Goal: Task Accomplishment & Management: Use online tool/utility

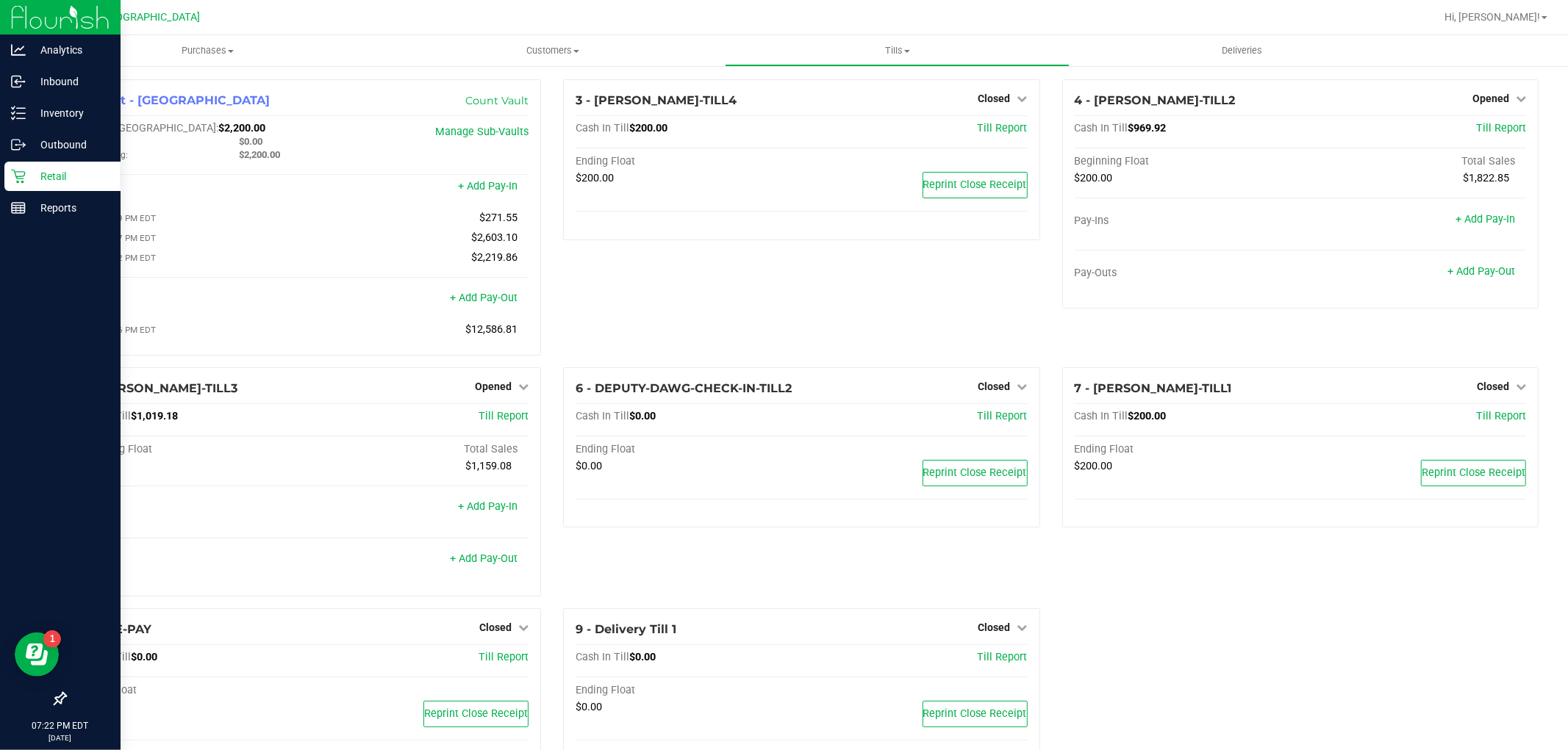
click at [78, 180] on p "Retail" at bounding box center [69, 176] width 88 height 17
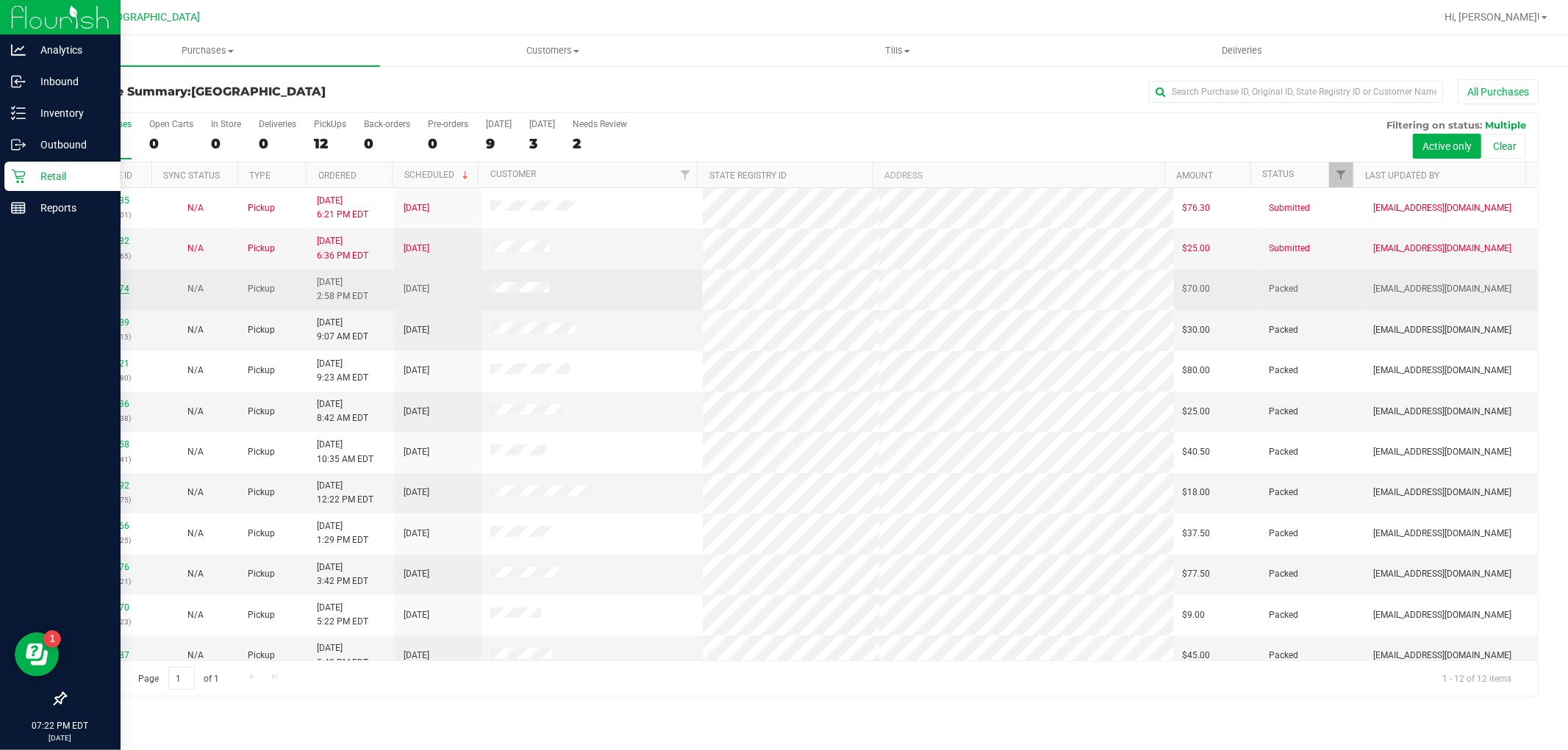
click at [115, 292] on link "11844874" at bounding box center [109, 288] width 41 height 10
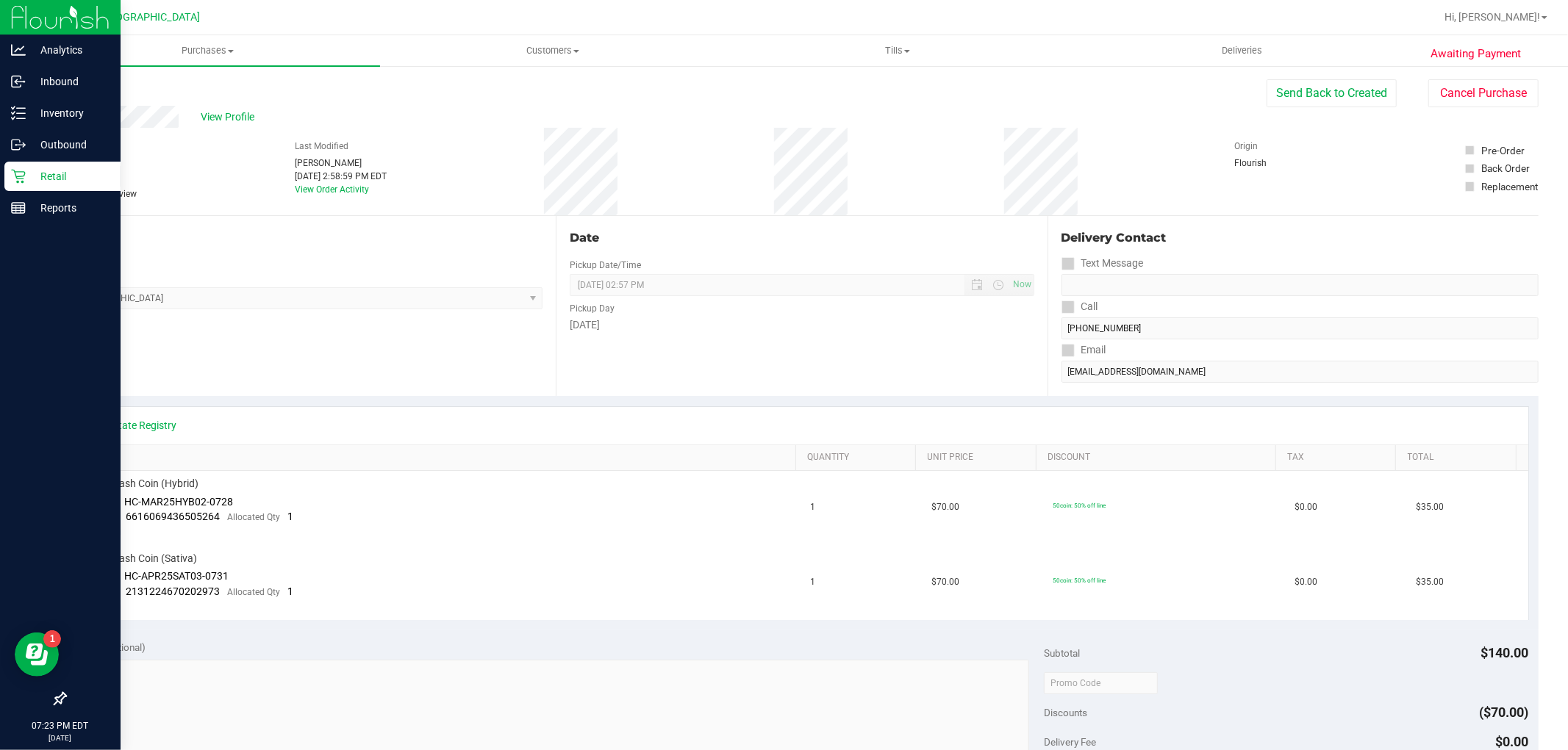
click at [19, 172] on icon at bounding box center [17, 176] width 14 height 14
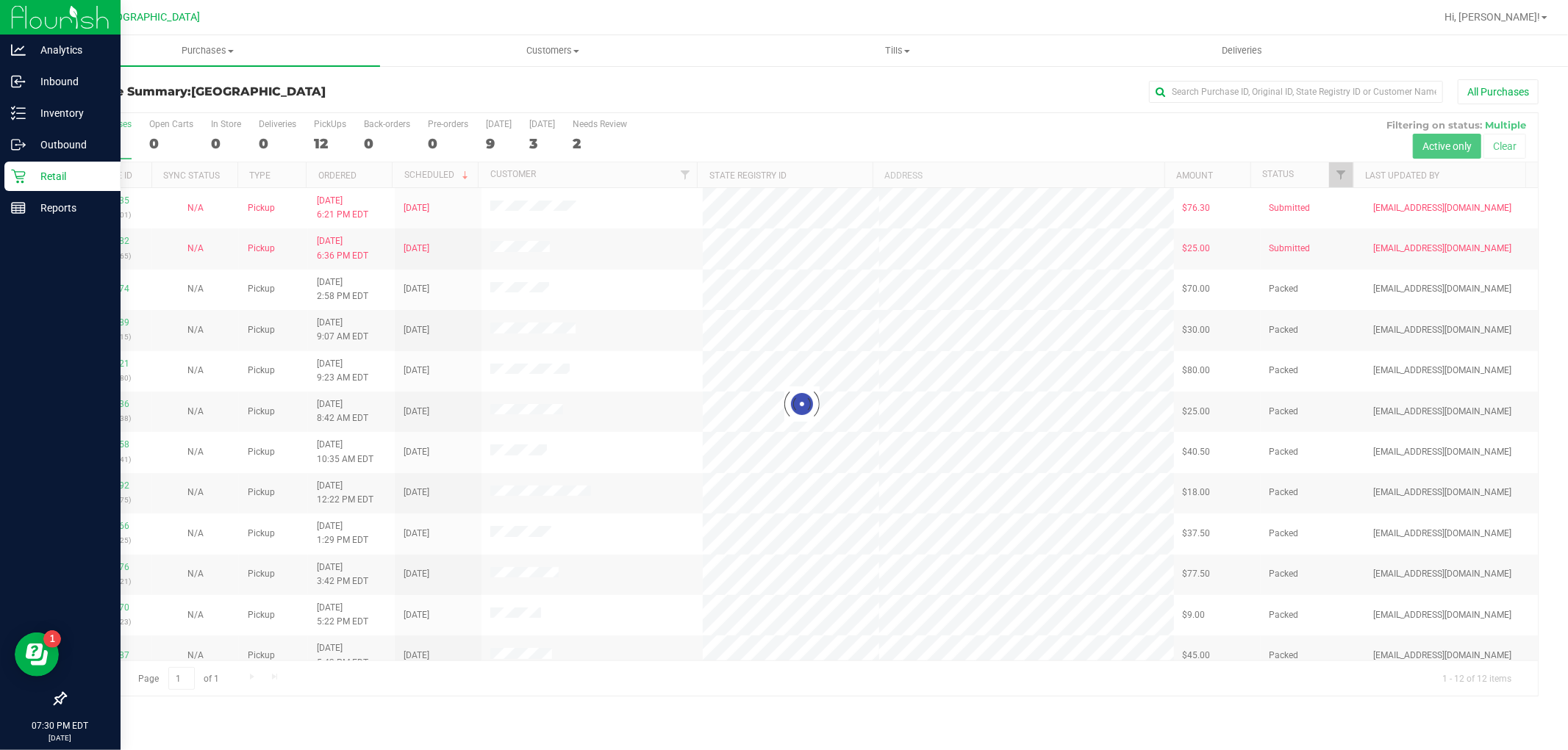
click at [45, 179] on p "Retail" at bounding box center [69, 176] width 88 height 17
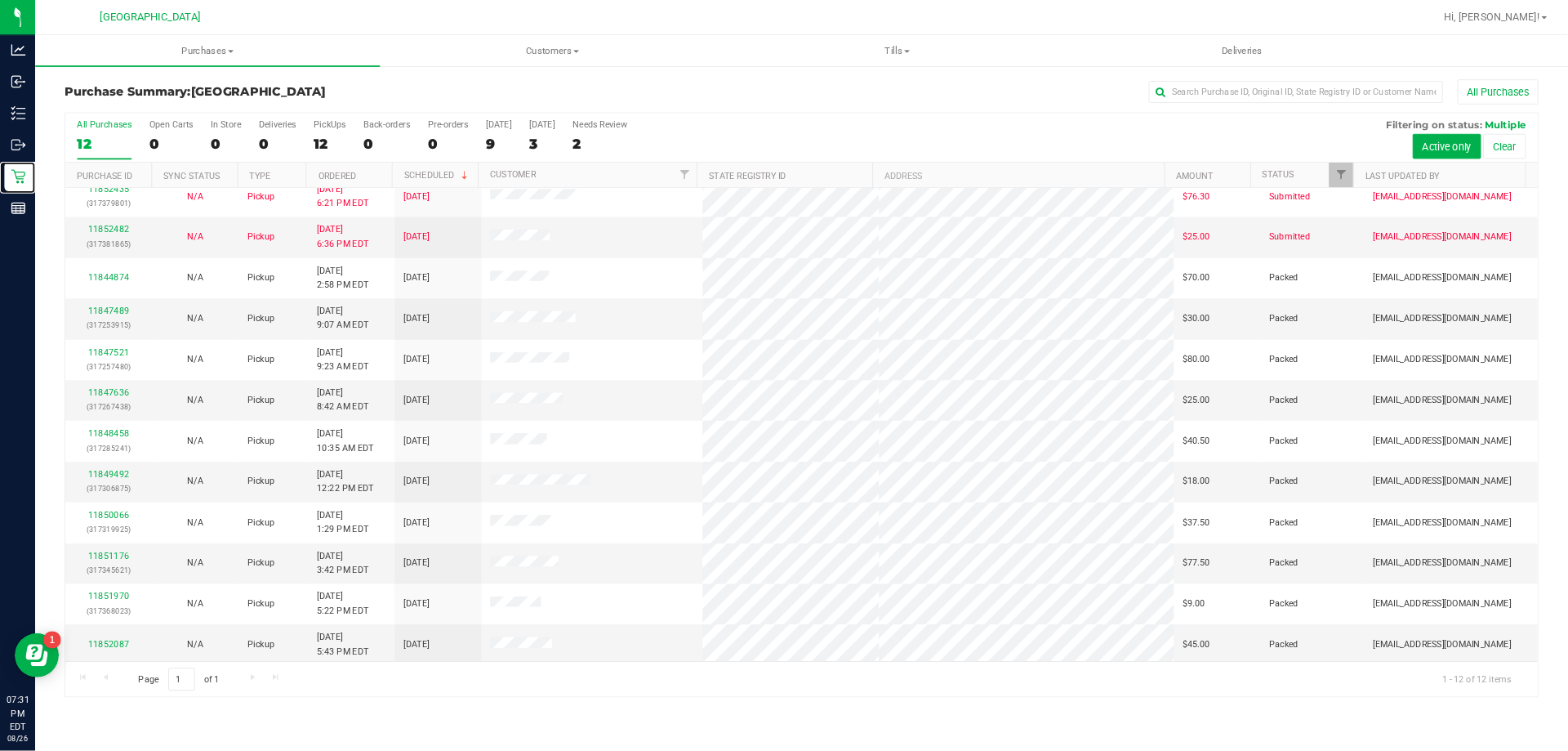
scroll to position [17, 0]
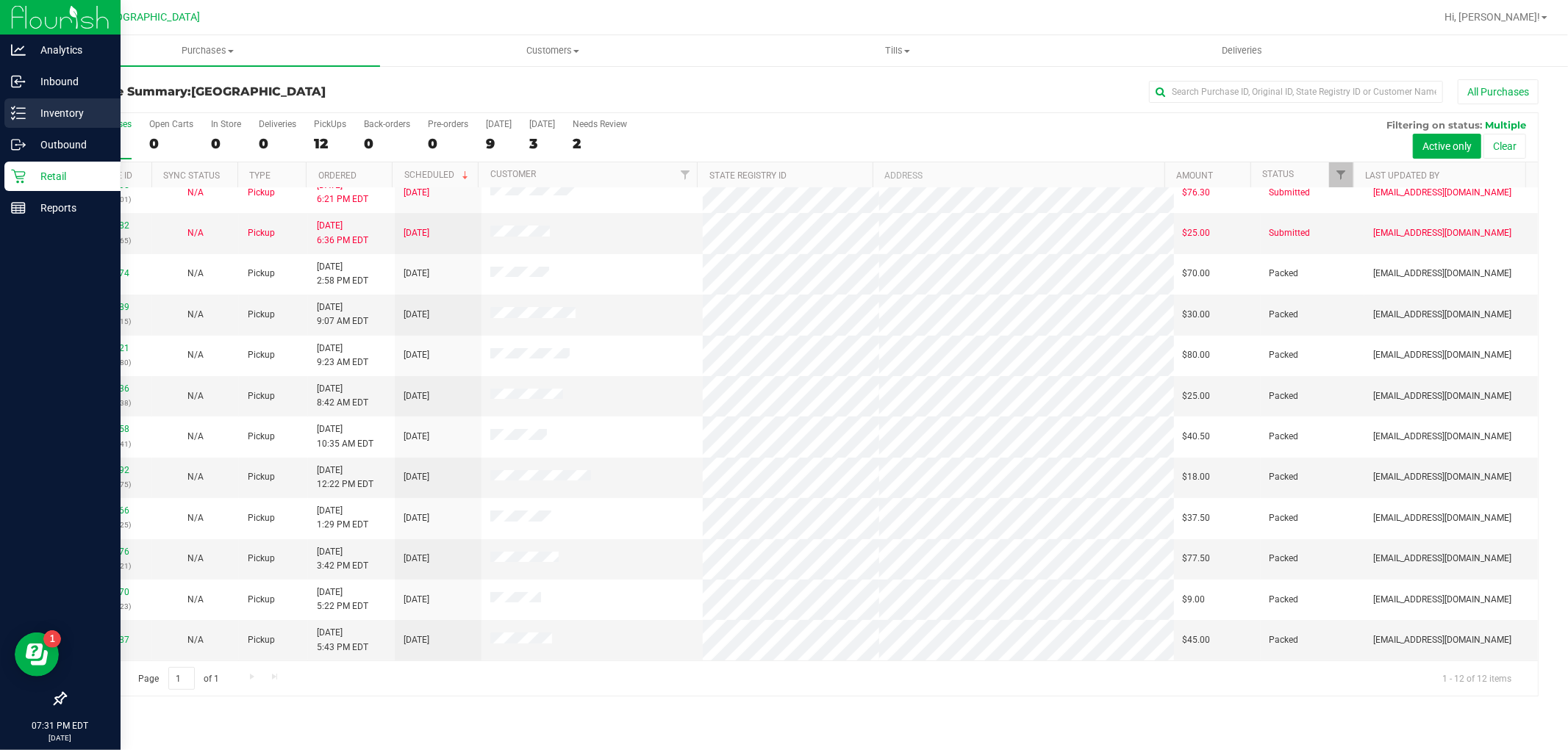
click at [73, 113] on p "Inventory" at bounding box center [69, 113] width 88 height 17
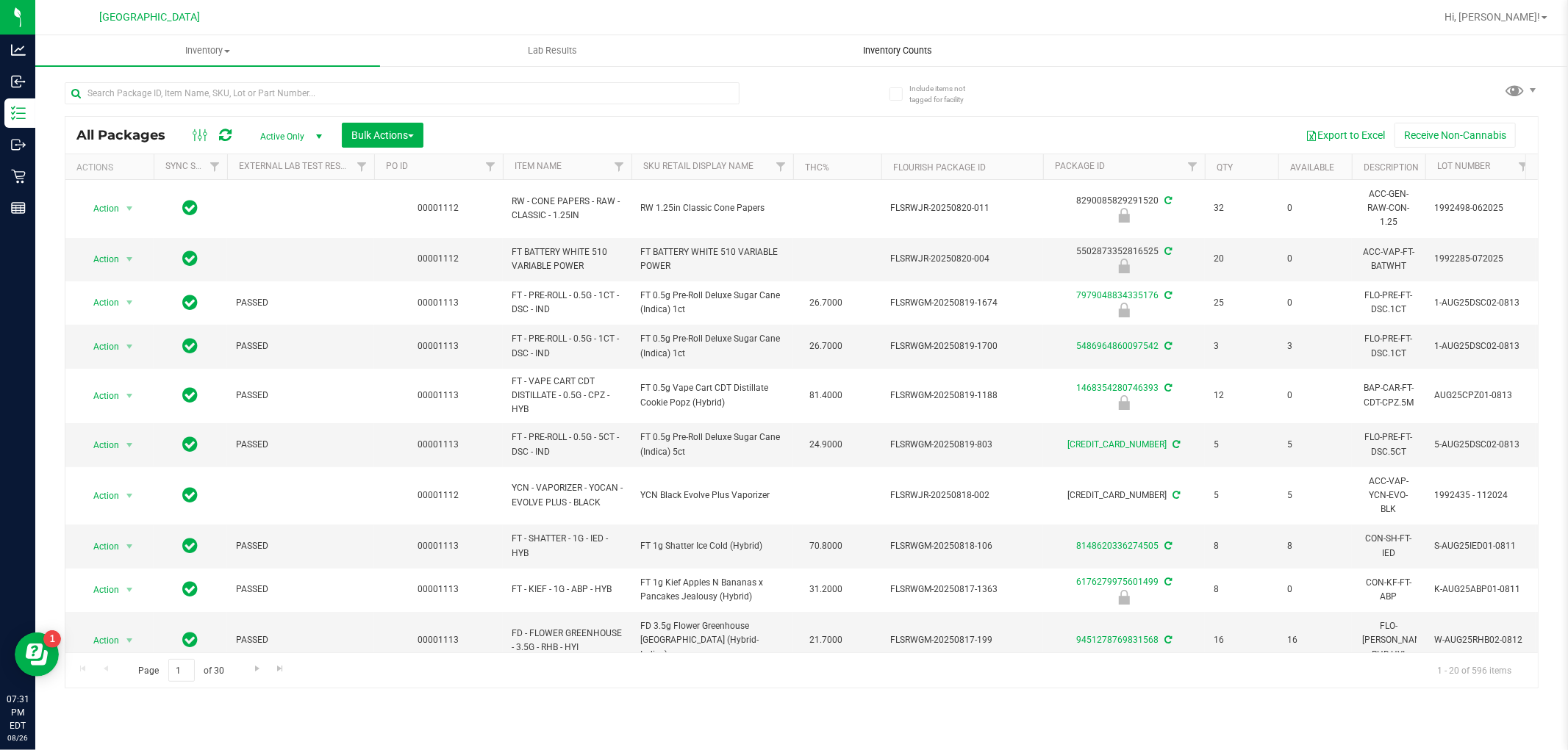
click at [887, 46] on span "Inventory Counts" at bounding box center [898, 51] width 109 height 13
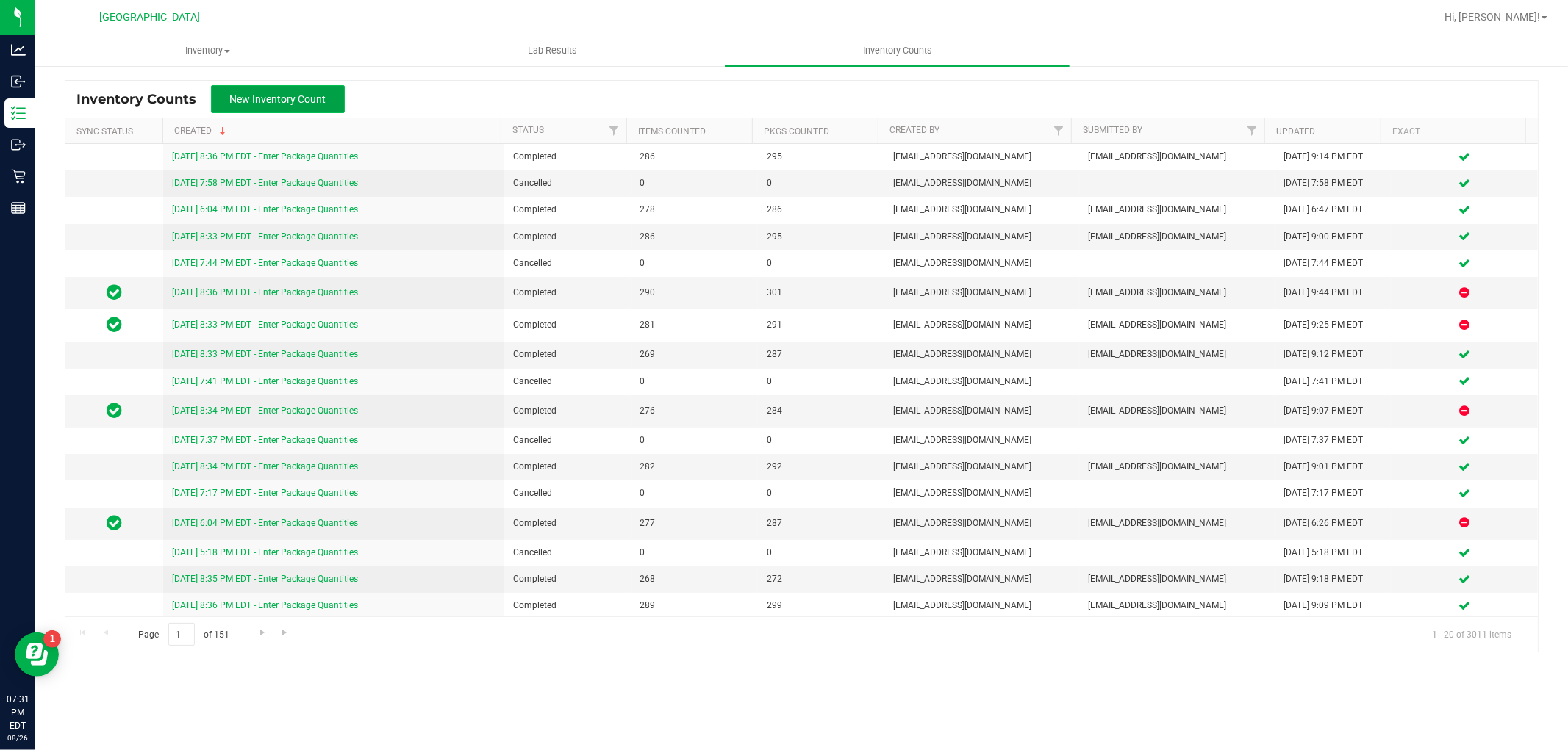
click at [285, 96] on span "New Inventory Count" at bounding box center [278, 99] width 96 height 12
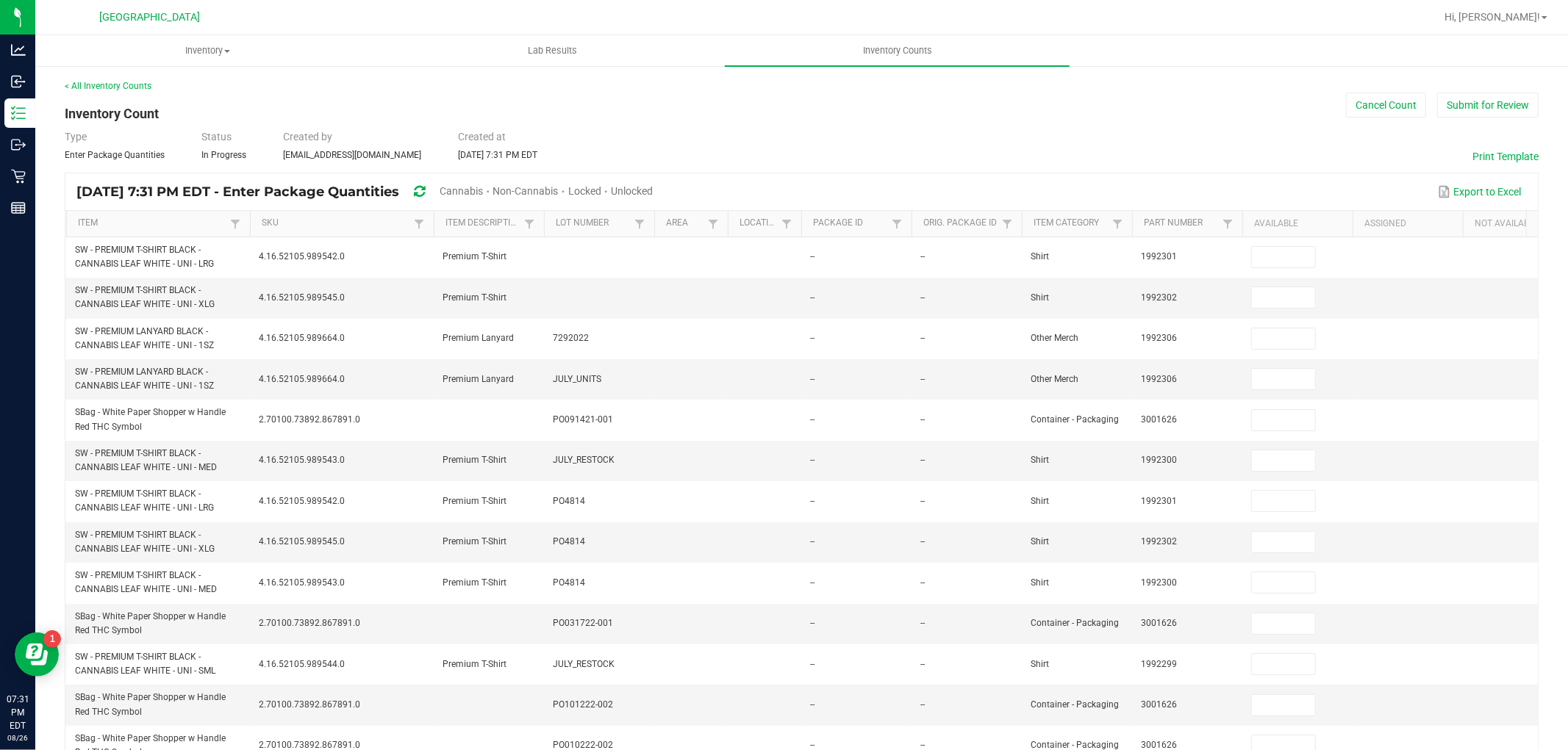
click at [483, 195] on span "Cannabis" at bounding box center [461, 191] width 44 height 12
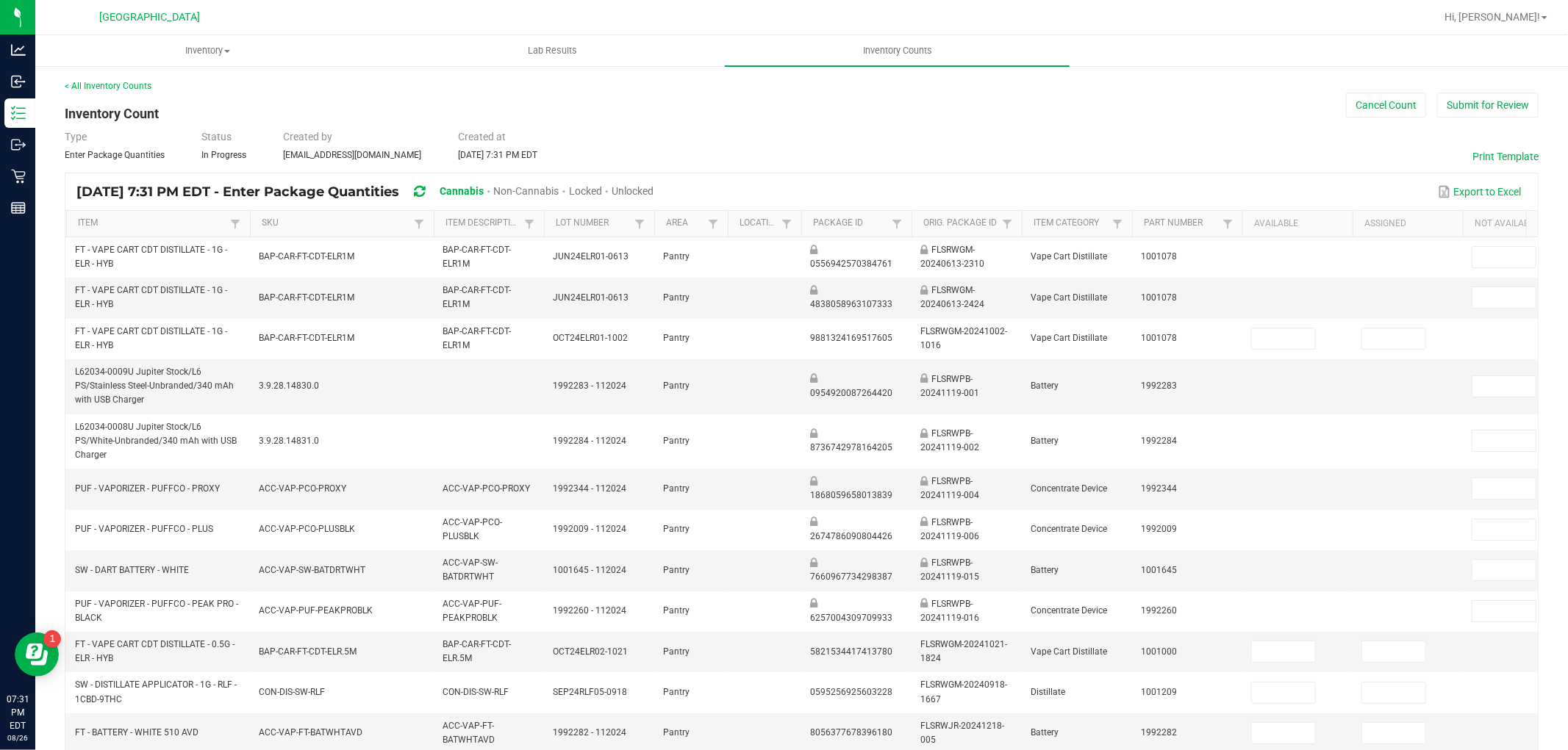
click at [654, 186] on span "Unlocked" at bounding box center [632, 191] width 42 height 12
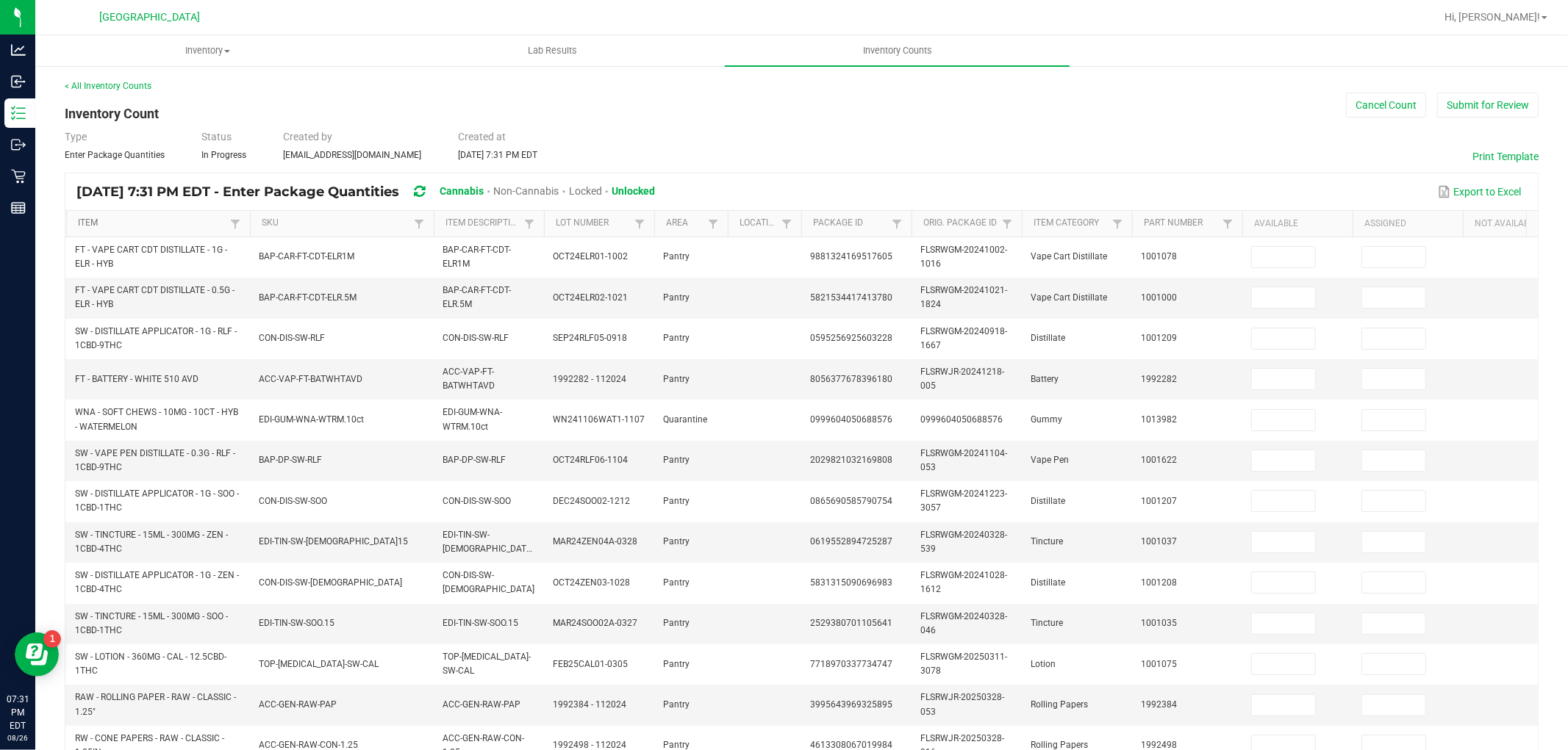
click at [177, 222] on link "Item" at bounding box center [152, 223] width 148 height 12
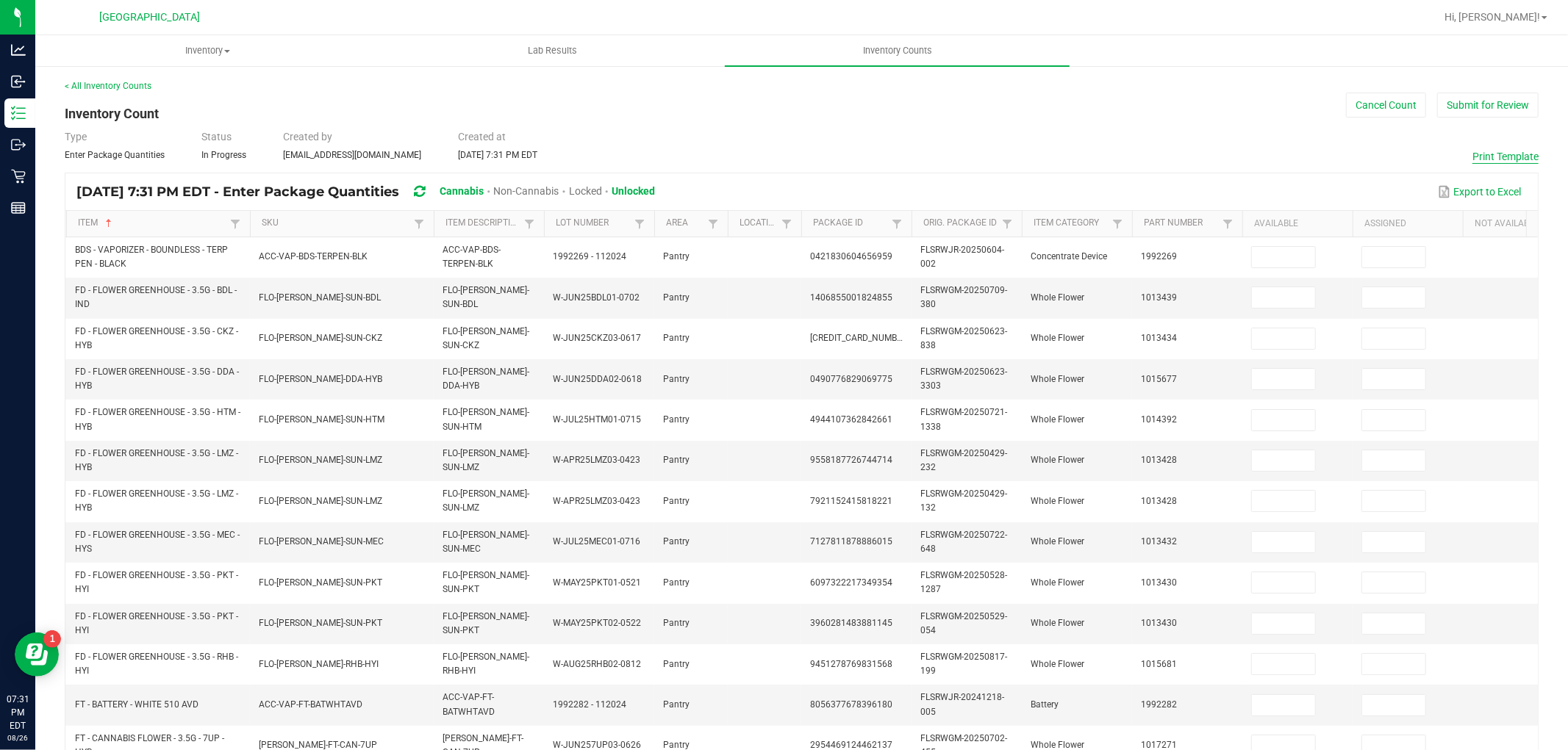
click at [1491, 156] on button "Print Template" at bounding box center [1505, 157] width 66 height 15
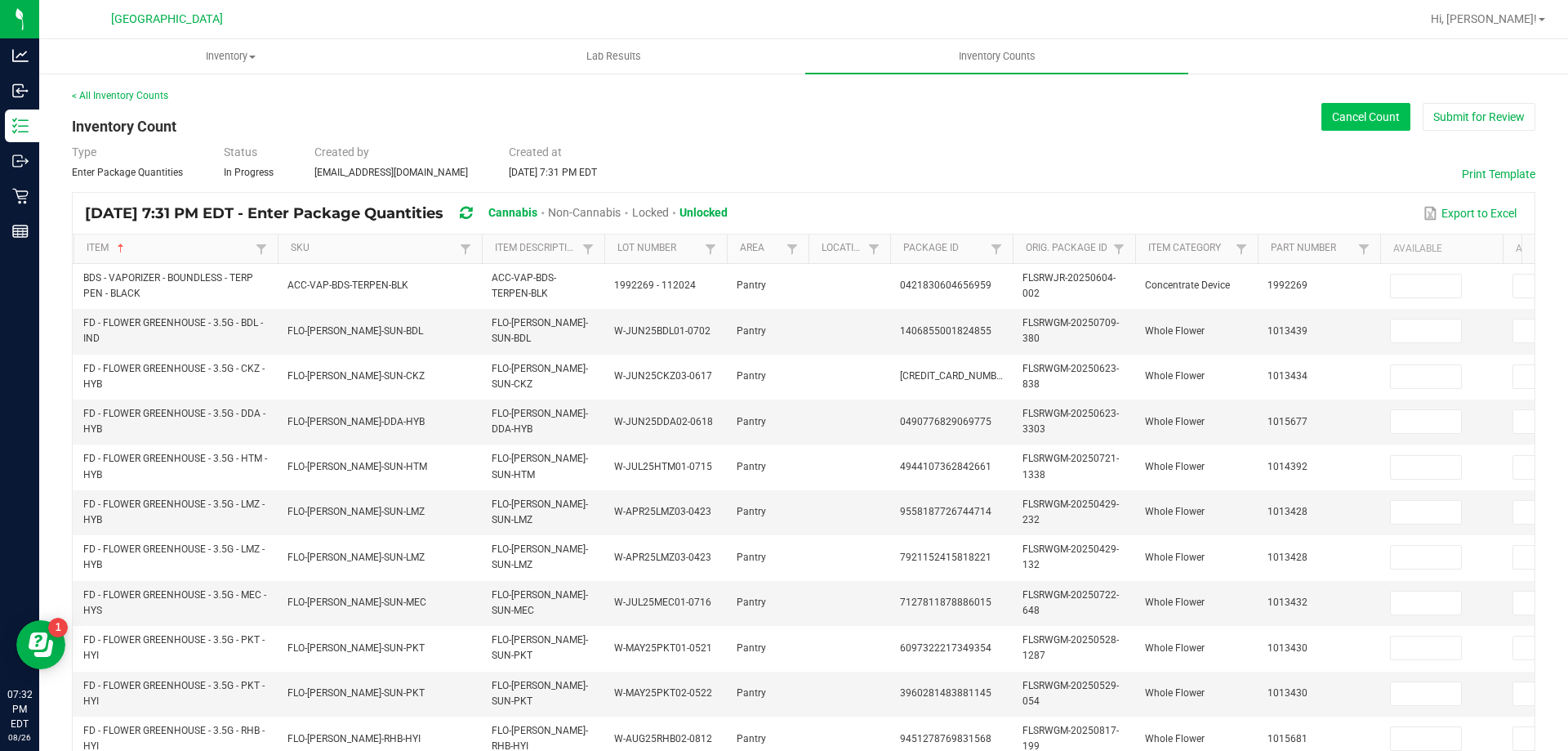
click at [1323, 114] on button "Cancel Count" at bounding box center [1366, 116] width 89 height 27
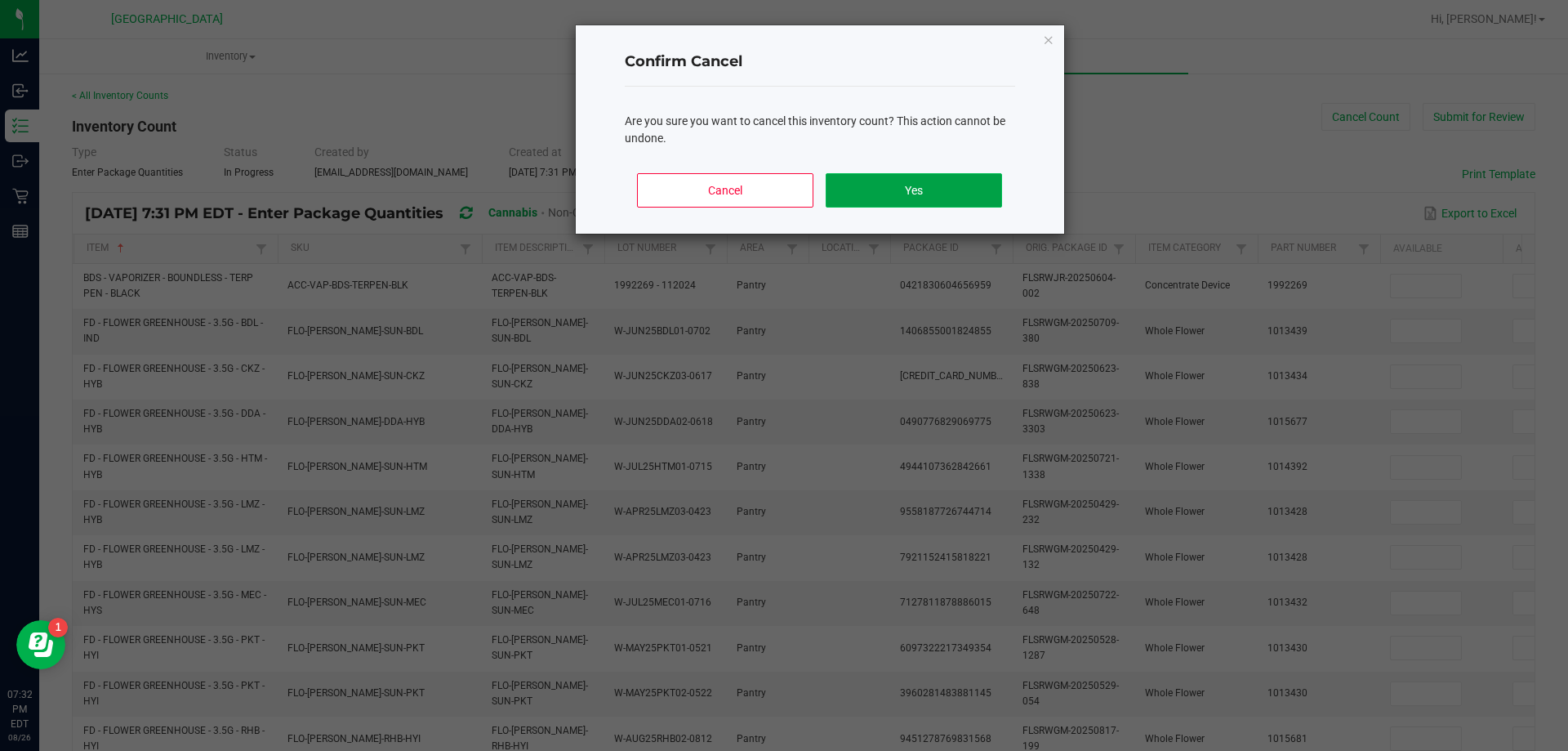
click at [927, 195] on button "Yes" at bounding box center [914, 190] width 176 height 34
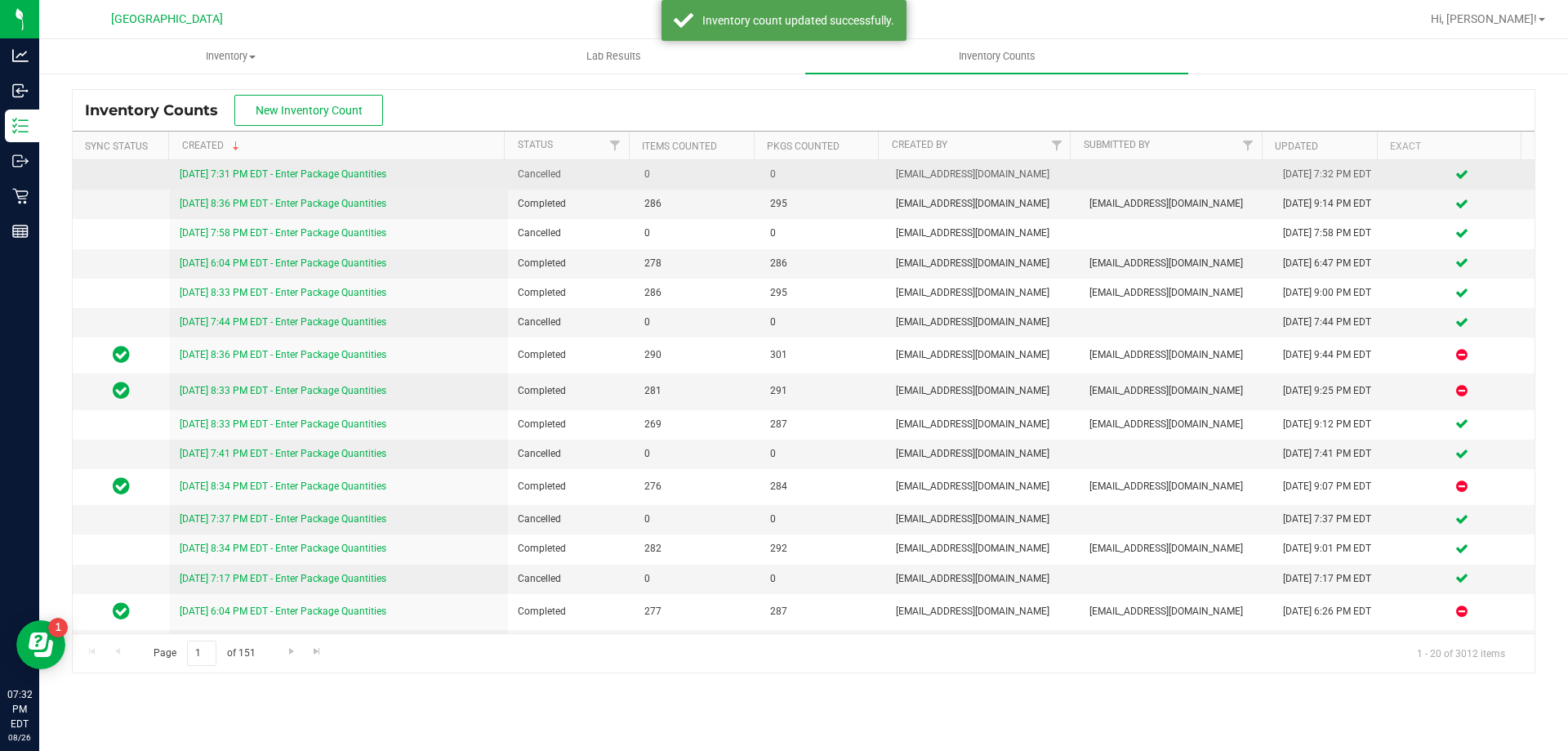
click at [348, 169] on link "[DATE] 7:31 PM EDT - Enter Package Quantities" at bounding box center [283, 174] width 207 height 11
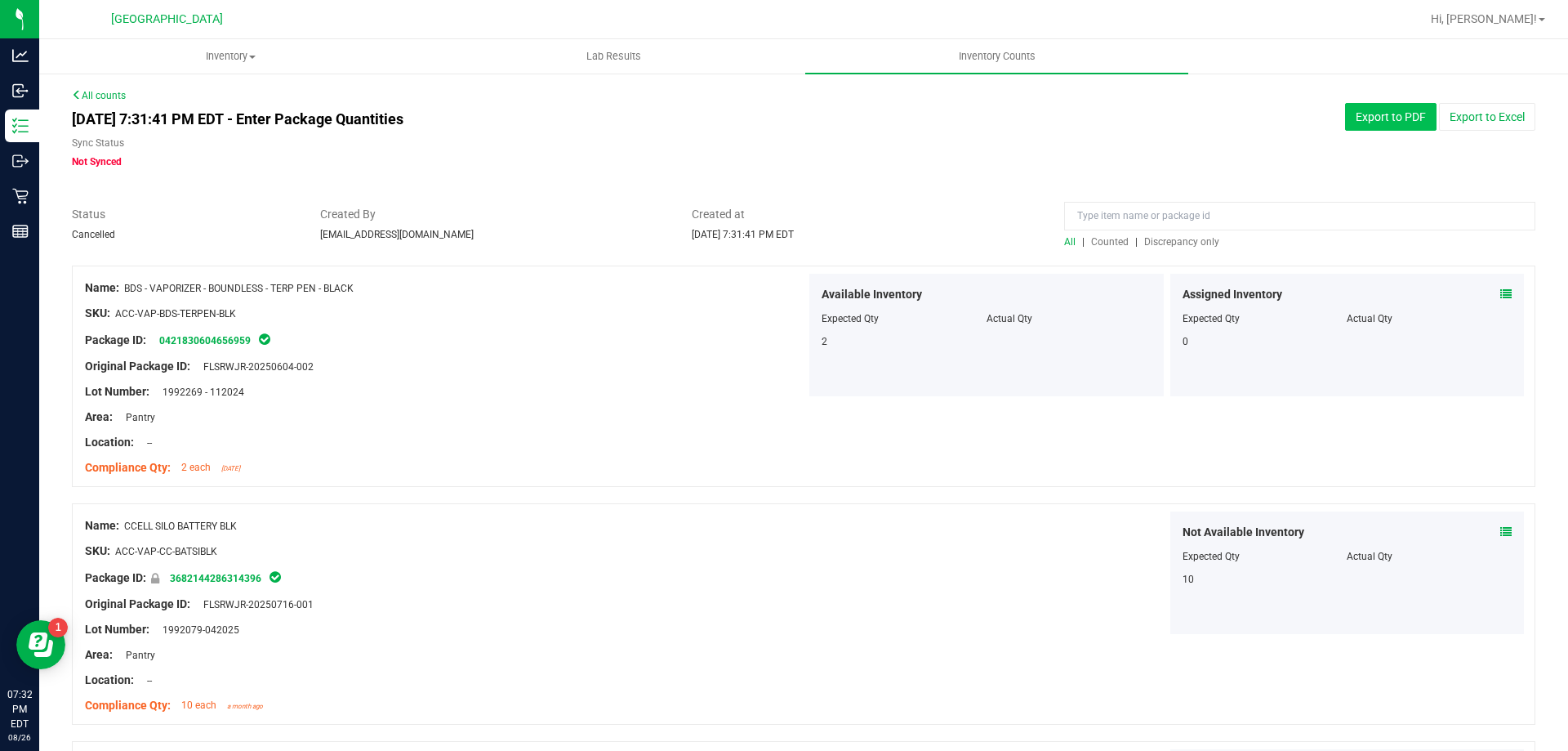
click at [1351, 118] on button "Export to PDF" at bounding box center [1391, 116] width 92 height 27
